Goal: Task Accomplishment & Management: Manage account settings

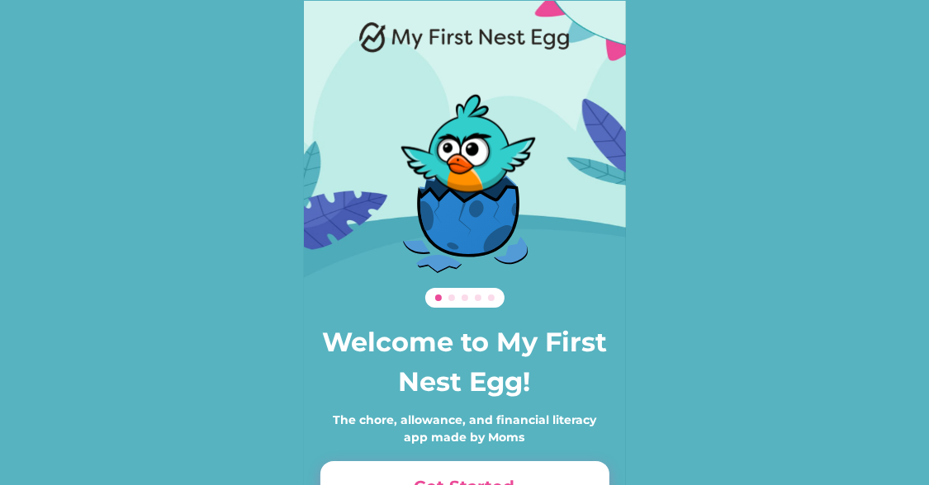
scroll to position [113, 0]
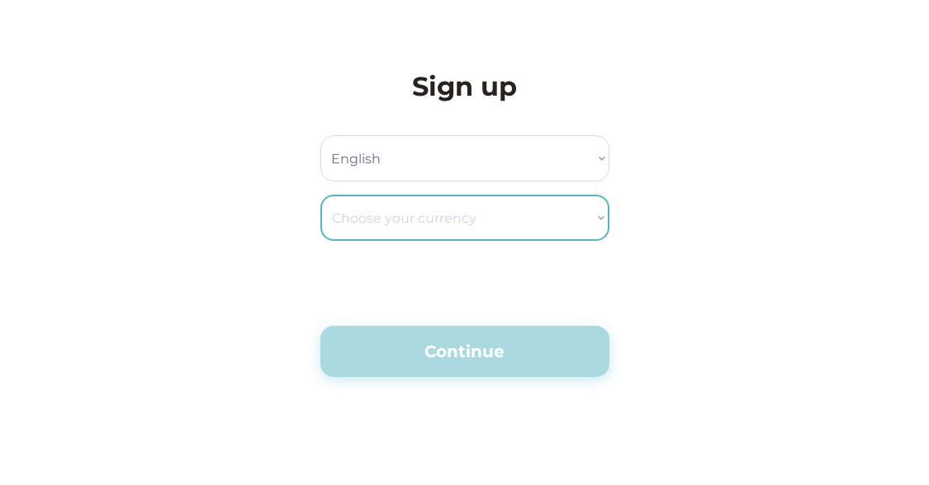
select select ""en_us""
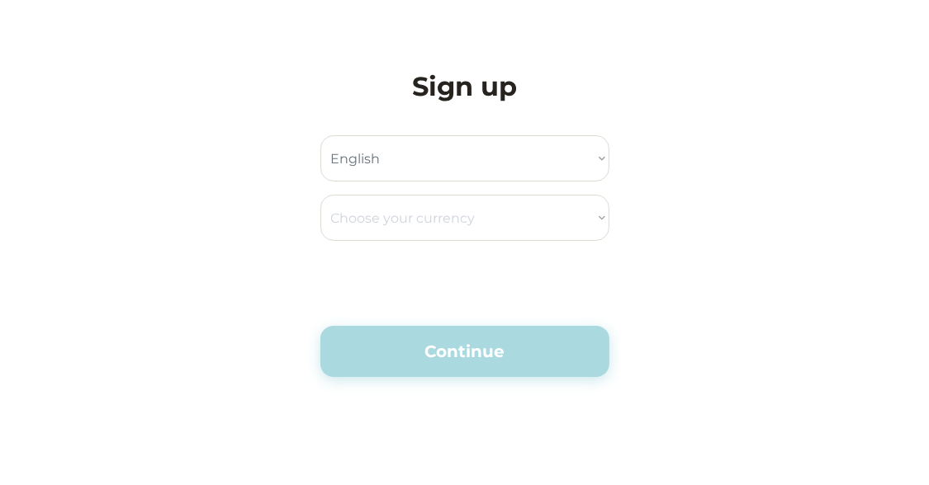
click at [575, 229] on select "Choose your currency Dollar Peso Euro Pound Rupee Yuan East Caribbean Dollar Ye…" at bounding box center [464, 218] width 289 height 46
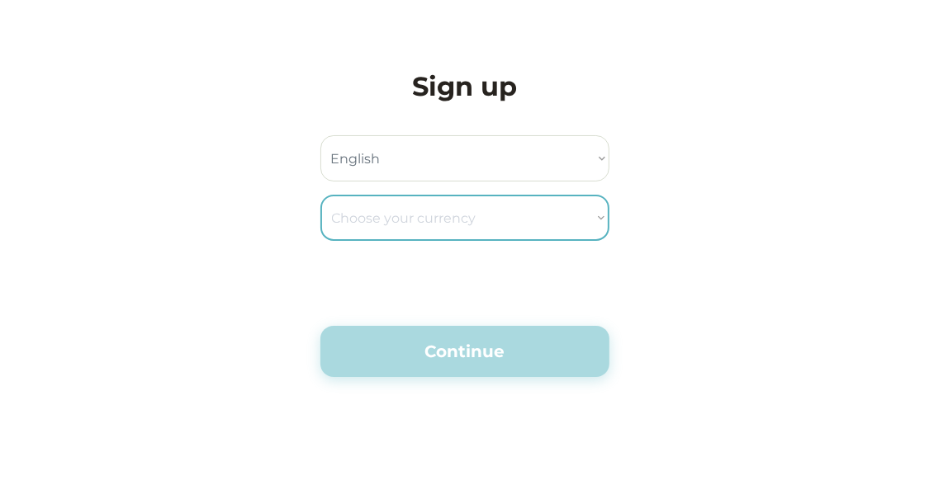
select select ""peso""
click at [320, 195] on select "Choose your currency Dollar Peso Euro Pound Rupee Yuan East Caribbean Dollar Ye…" at bounding box center [464, 218] width 289 height 46
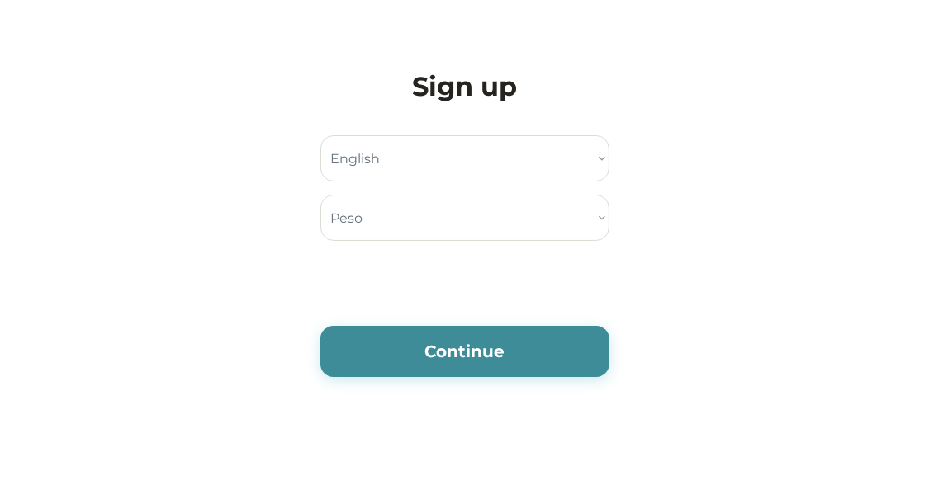
click at [534, 276] on div "Sign up Choose your language English Spanish Choose your currency Dollar Peso E…" at bounding box center [464, 222] width 289 height 310
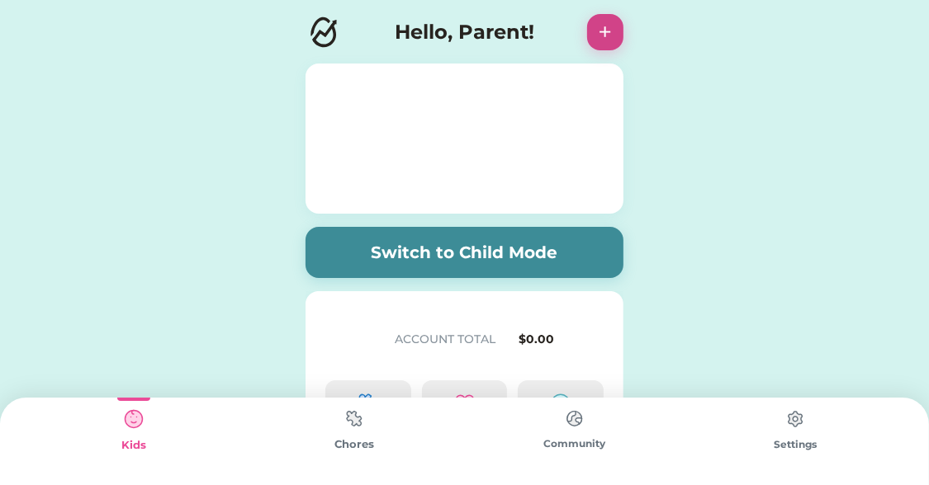
click at [599, 44] on button "+" at bounding box center [605, 32] width 36 height 36
